Goal: Information Seeking & Learning: Learn about a topic

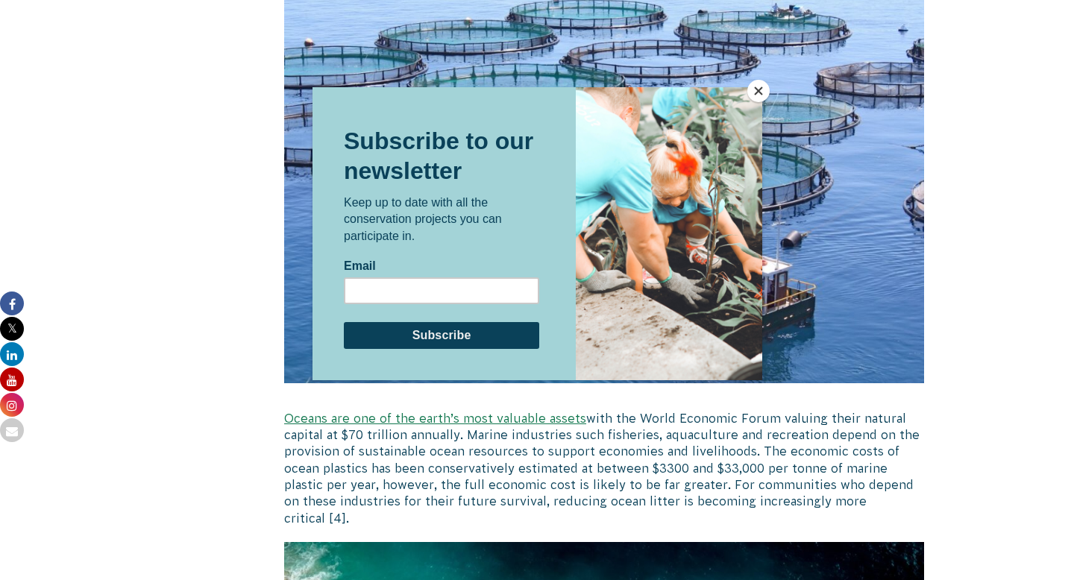
scroll to position [1947, 0]
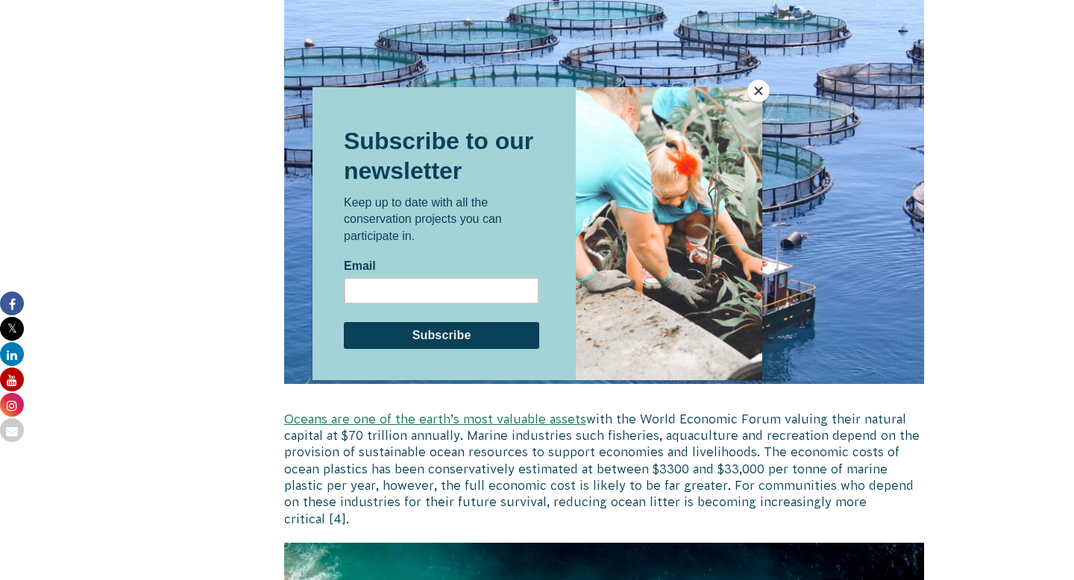
click at [761, 87] on button "Close" at bounding box center [758, 91] width 22 height 22
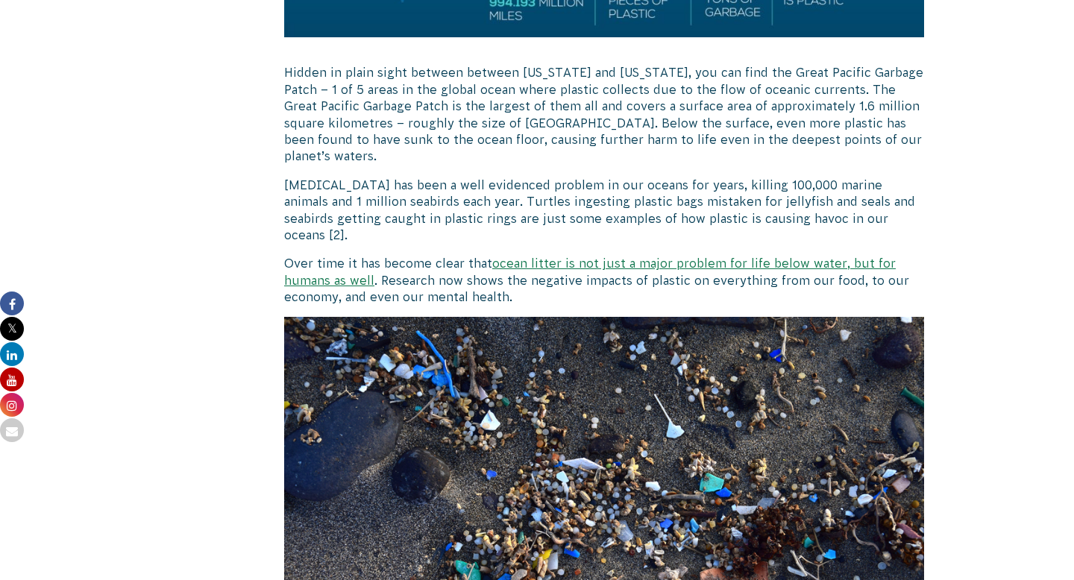
scroll to position [1030, 0]
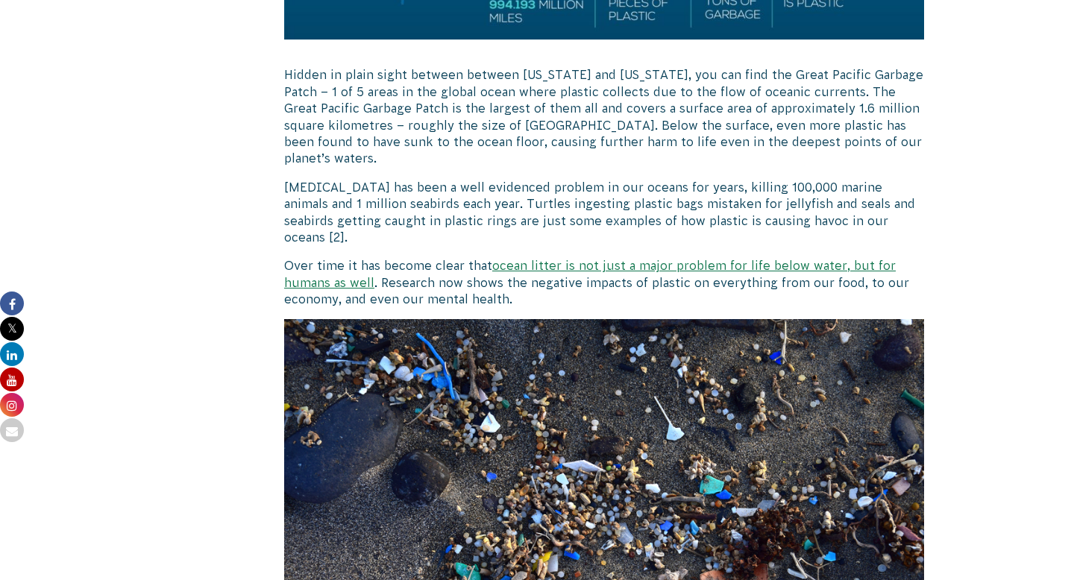
click at [676, 259] on link "ocean litter is not just a major problem for life below water, but for humans a…" at bounding box center [589, 274] width 611 height 30
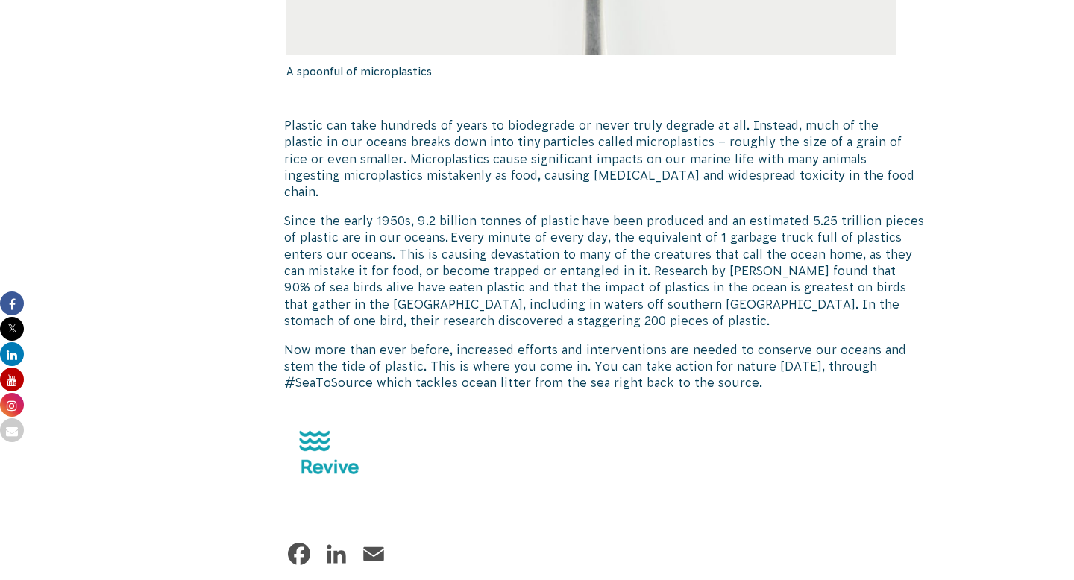
scroll to position [1524, 0]
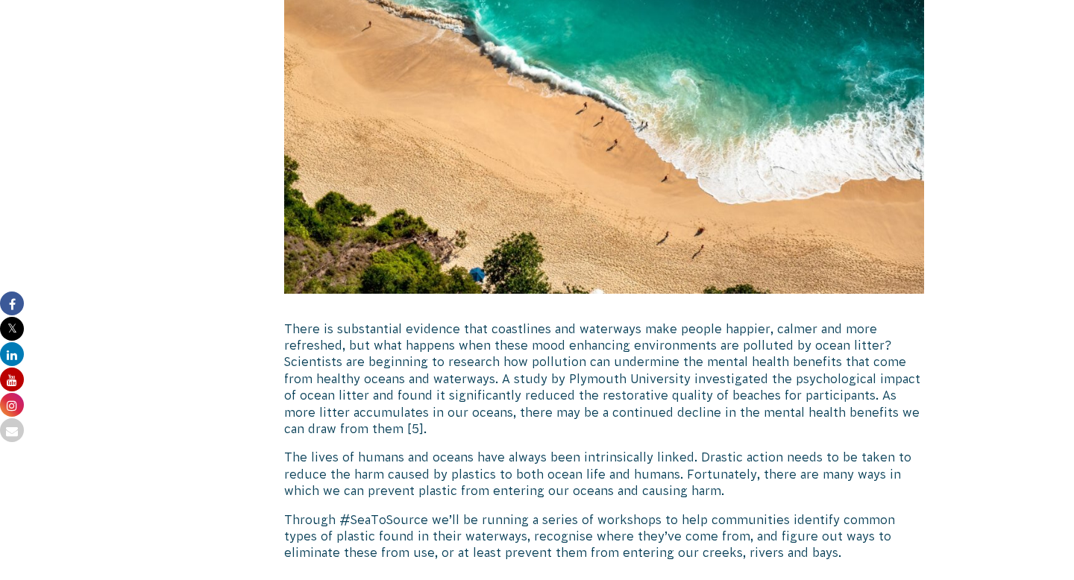
scroll to position [2625, 0]
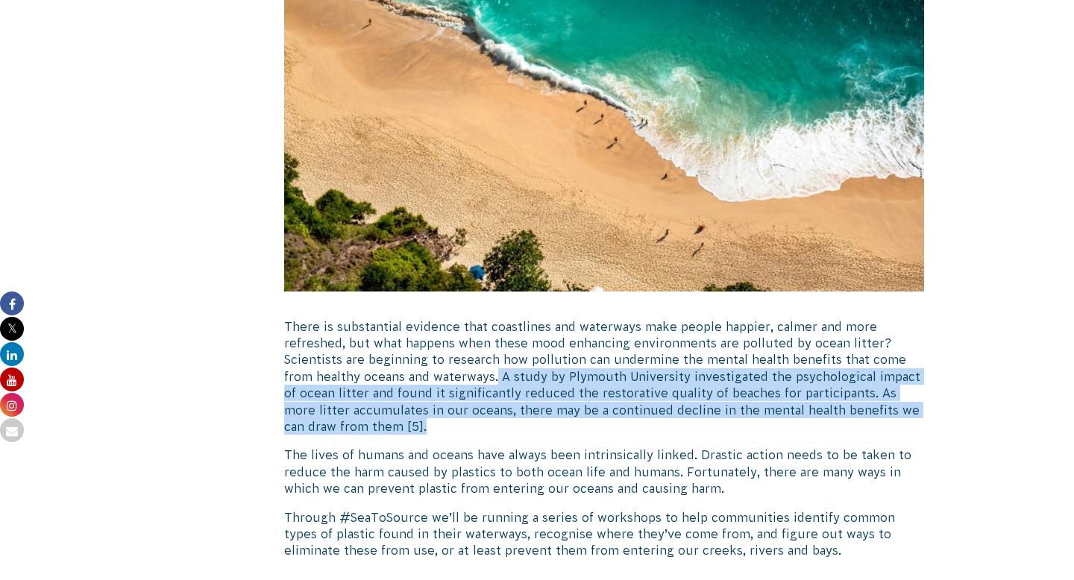
drag, startPoint x: 468, startPoint y: 330, endPoint x: 517, endPoint y: 371, distance: 63.0
click at [517, 371] on p "There is substantial evidence that coastlines and waterways make people happier…" at bounding box center [604, 376] width 640 height 117
copy p "A study by Plymouth University investigated the psychological impact of ocean l…"
click at [517, 371] on p "There is substantial evidence that coastlines and waterways make people happier…" at bounding box center [604, 376] width 640 height 117
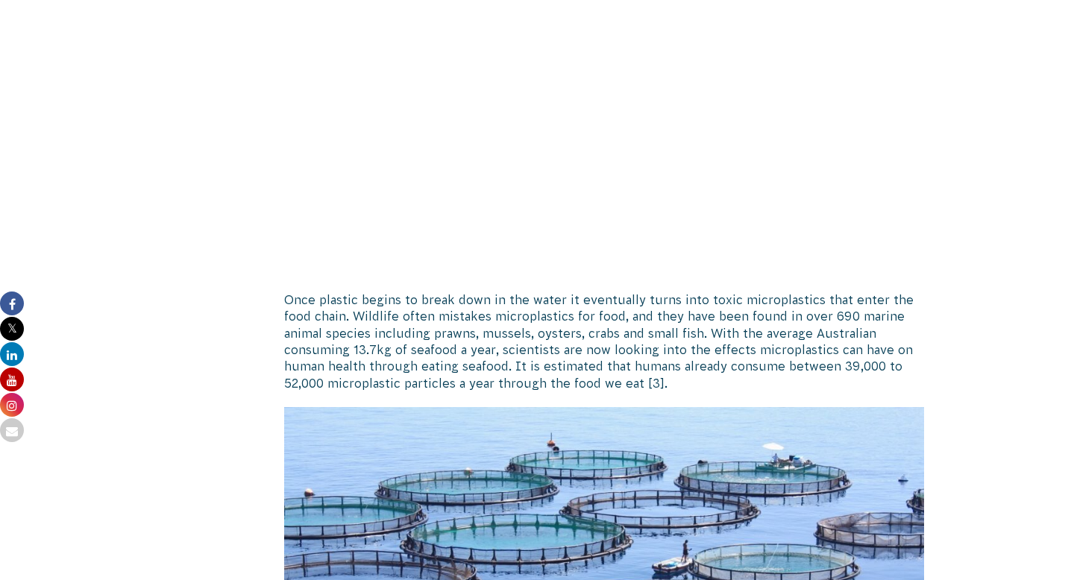
scroll to position [1499, 0]
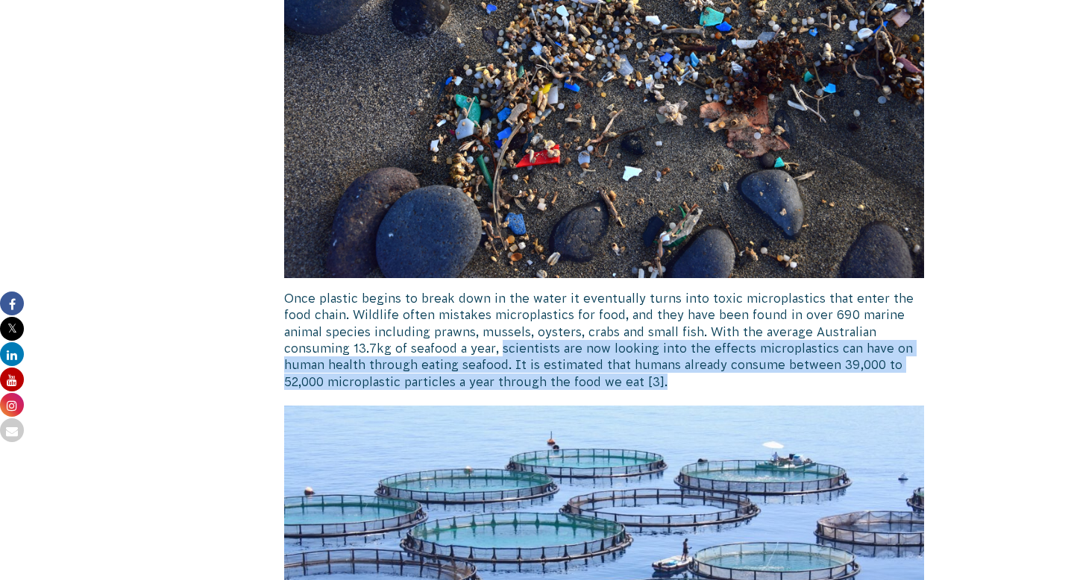
drag, startPoint x: 497, startPoint y: 315, endPoint x: 686, endPoint y: 350, distance: 192.0
click at [686, 350] on p "Once plastic begins to break down in the water it eventually turns into toxic m…" at bounding box center [604, 340] width 640 height 100
copy p "scientists are now looking into the effects microplastics can have on human hea…"
click at [686, 350] on p "Once plastic begins to break down in the water it eventually turns into toxic m…" at bounding box center [604, 340] width 640 height 100
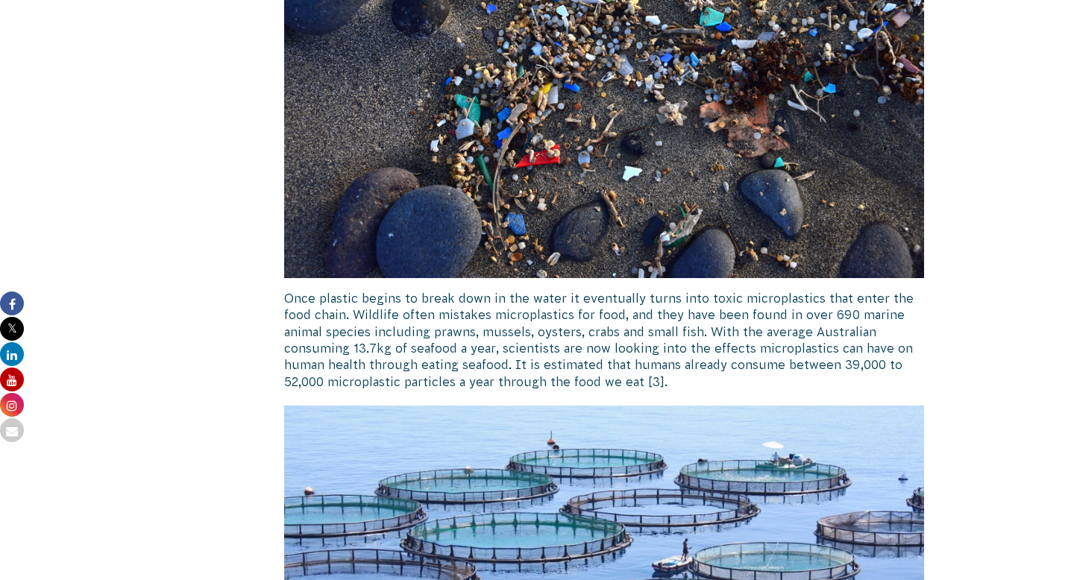
click at [206, 163] on div "[DATE] Revive" at bounding box center [201, 450] width 103 height 2979
